Goal: Find specific page/section: Find specific page/section

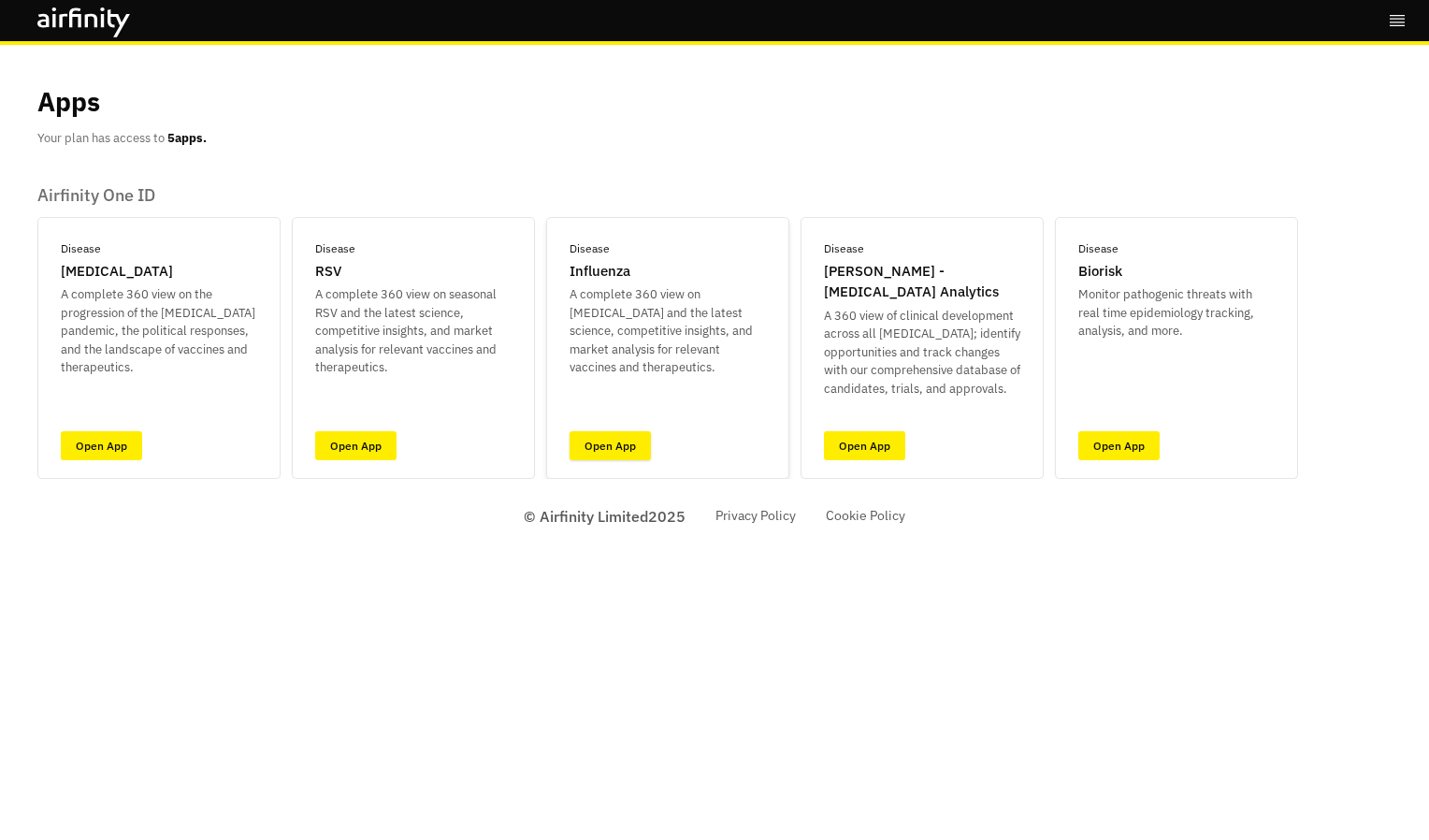
click at [620, 453] on link "Open App" at bounding box center [610, 446] width 81 height 29
